Goal: Transaction & Acquisition: Purchase product/service

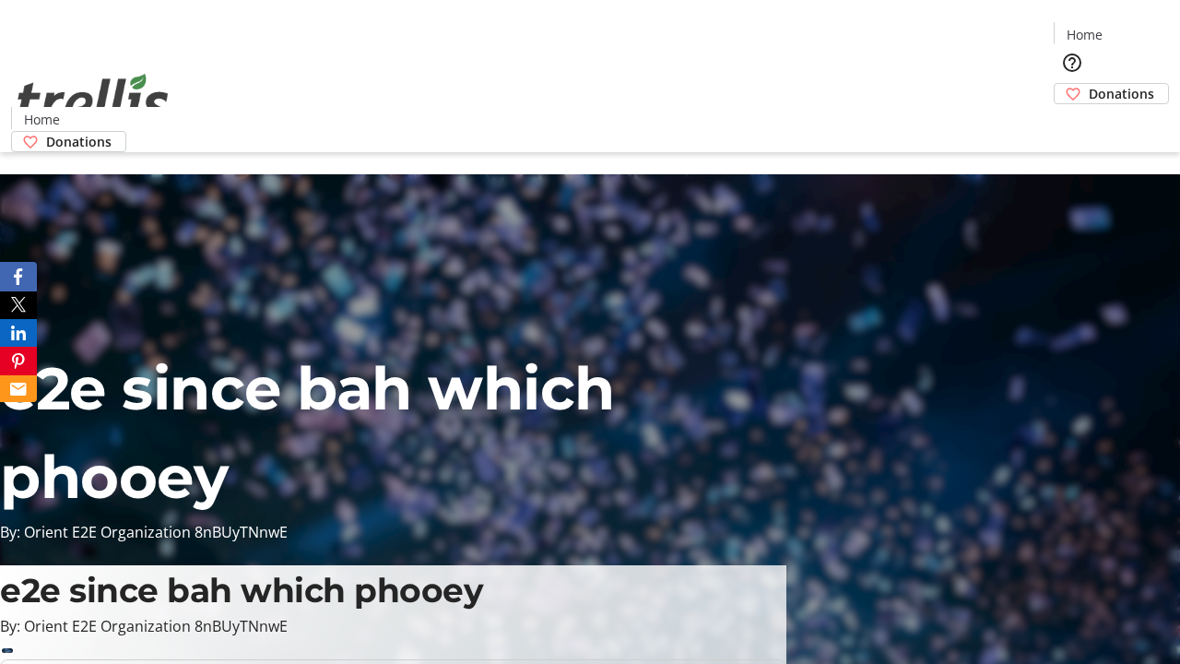
click at [1089, 84] on span "Donations" at bounding box center [1121, 93] width 65 height 19
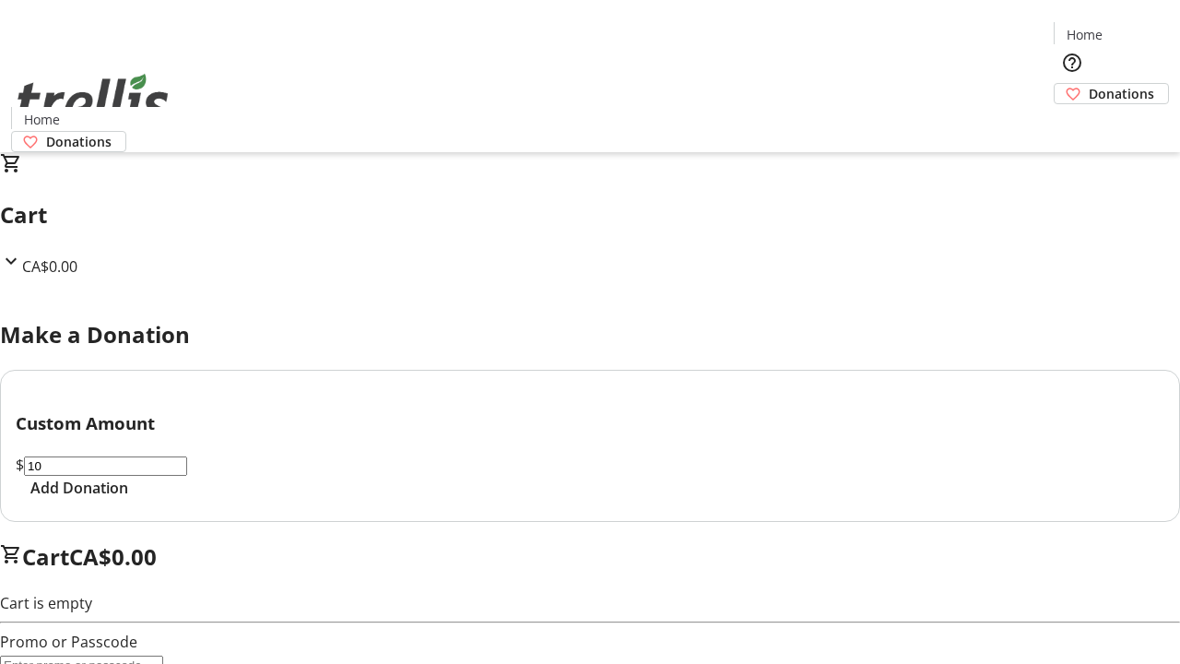
click at [128, 499] on span "Add Donation" at bounding box center [79, 488] width 98 height 22
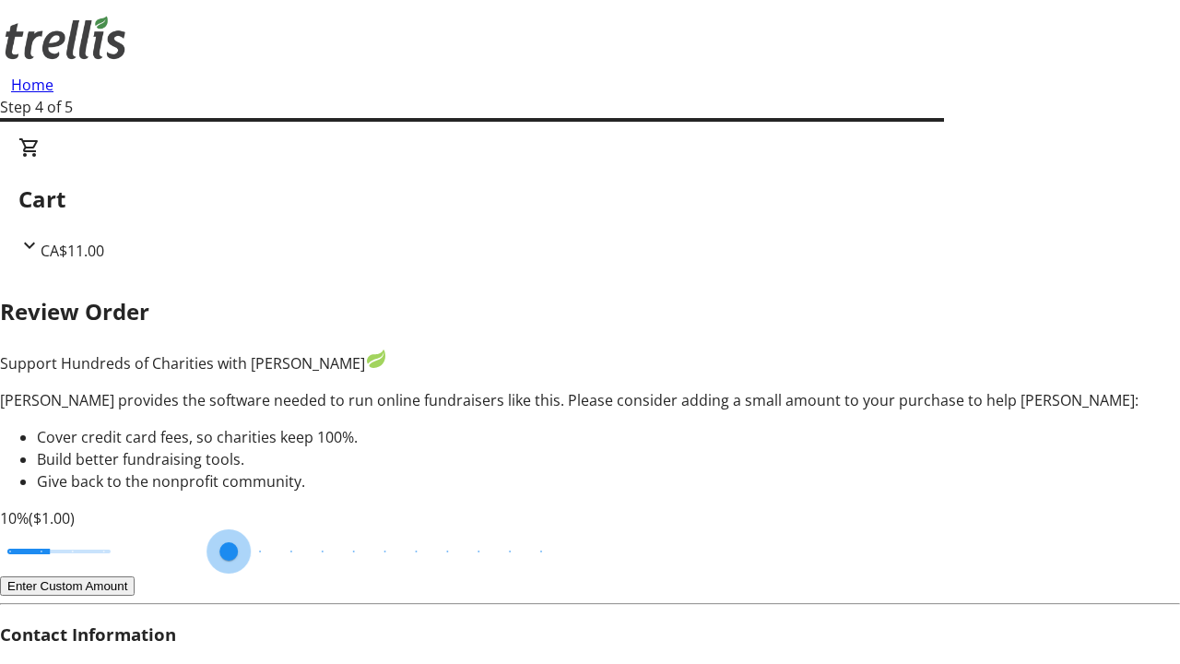
type input "20"
click at [130, 531] on input "Cover fees percentage" at bounding box center [59, 551] width 142 height 41
